Goal: Transaction & Acquisition: Book appointment/travel/reservation

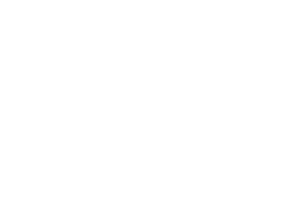
click at [265, 42] on icon at bounding box center [263, 47] width 13 height 10
click at [285, 16] on img at bounding box center [285, 13] width 29 height 15
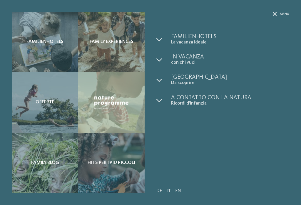
click at [33, 100] on div "Offerte" at bounding box center [45, 102] width 66 height 60
click at [26, 49] on div "Familienhotels" at bounding box center [45, 42] width 66 height 60
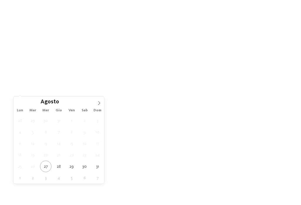
scroll to position [5, 0]
click at [100, 106] on span at bounding box center [99, 101] width 10 height 10
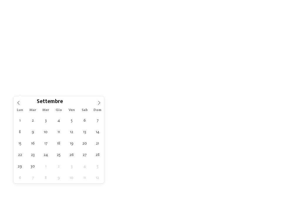
click at [98, 103] on icon at bounding box center [99, 103] width 4 height 4
click at [97, 104] on icon at bounding box center [99, 103] width 4 height 4
click at [100, 104] on icon at bounding box center [99, 103] width 4 height 4
type div "[DATE]"
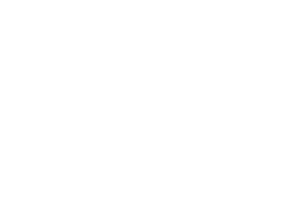
click at [151, 171] on article "Hotel Familiamus Maranza - [GEOGRAPHIC_DATA] Last Summer Days -20% 7 notti 30.0…" at bounding box center [220, 182] width 141 height 151
click at [91, 89] on span "[DATE]" at bounding box center [79, 91] width 28 height 4
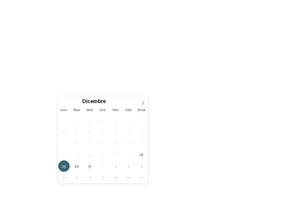
type div "[DATE]"
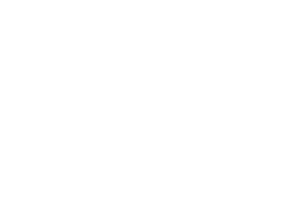
click at [138, 90] on div at bounding box center [140, 91] width 4 height 2
click at [186, 68] on div "Dolomiti" at bounding box center [150, 74] width 76 height 12
click at [178, 135] on div "accetta" at bounding box center [150, 141] width 76 height 12
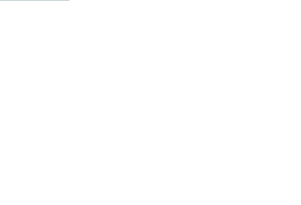
click at [20, 141] on div "Fameli Valdaora - [GEOGRAPHIC_DATA] The last days of the year in the mountains …" at bounding box center [80, 141] width 136 height 69
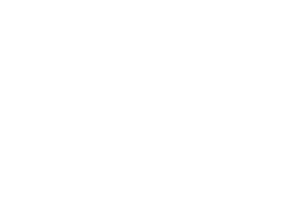
click at [22, 126] on link "The last days of the year in the mountains" at bounding box center [77, 128] width 119 height 6
click at [291, 21] on icon at bounding box center [289, 22] width 13 height 10
click at [226, 70] on div at bounding box center [227, 70] width 4 height 2
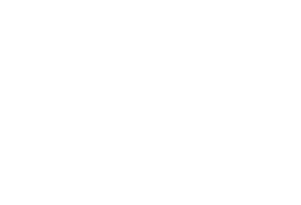
click at [284, 114] on div "Family Experiences LUXURY RETREAT JUST KIDS AND FAMILY" at bounding box center [150, 102] width 301 height 205
click at [135, 88] on span "Regione" at bounding box center [123, 88] width 28 height 4
click at [195, 44] on icon at bounding box center [197, 49] width 13 height 10
